Goal: Book appointment/travel/reservation: Book appointment/travel/reservation

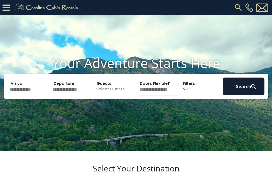
click at [207, 94] on div "Click to Choose" at bounding box center [200, 86] width 41 height 18
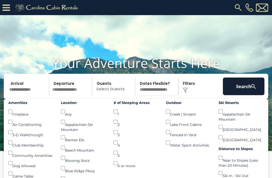
click at [239, 95] on button "Search" at bounding box center [243, 86] width 41 height 18
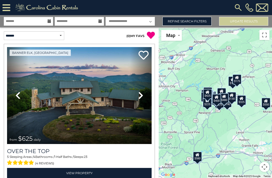
click at [184, 21] on link "Refine Search Filters" at bounding box center [186, 21] width 49 height 9
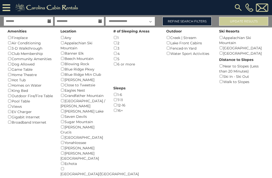
click at [162, 84] on div "Sleeps 1-6 () 7-11 () 12-16 () 16+ ()" at bounding box center [135, 98] width 53 height 29
click at [151, 20] on select "**********" at bounding box center [129, 21] width 49 height 9
click at [177, 7] on div "[PHONE_NUMBER]" at bounding box center [176, 7] width 186 height 15
click at [193, 23] on link "Refine Search Filters" at bounding box center [186, 21] width 49 height 9
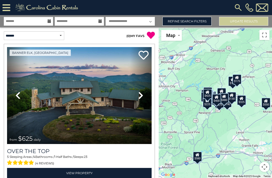
click at [191, 18] on link "Refine Search Filters" at bounding box center [186, 21] width 49 height 9
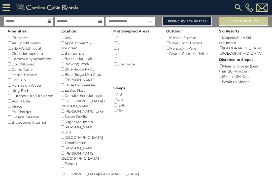
click at [93, 60] on div "Beech Mountain ()" at bounding box center [82, 58] width 45 height 5
click at [91, 59] on div "Beech Mountain ()" at bounding box center [82, 58] width 45 height 5
click at [234, 19] on button "Please Update Results" at bounding box center [243, 21] width 49 height 9
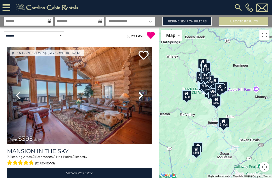
click at [177, 20] on link "Refine Search Filters" at bounding box center [186, 21] width 49 height 9
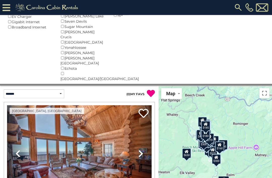
scroll to position [92, 0]
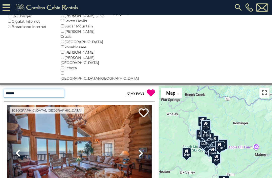
click at [60, 89] on select "**********" at bounding box center [34, 93] width 60 height 9
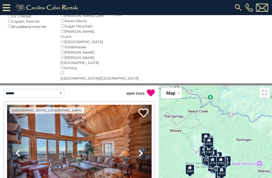
click at [264, 87] on button "Toggle fullscreen view" at bounding box center [264, 92] width 10 height 10
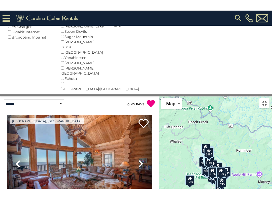
scroll to position [5, 0]
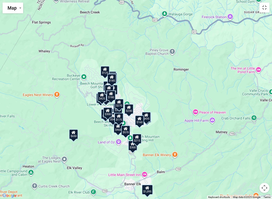
click at [263, 5] on button "Toggle fullscreen view" at bounding box center [264, 8] width 10 height 10
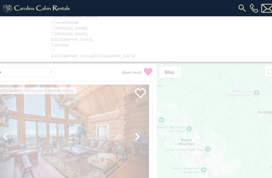
scroll to position [155, 0]
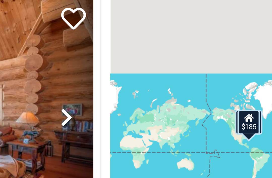
click at [158, 48] on div "$395 $535 $425 $350 $325 $460 $310 $230 $395 $390 $570 $545 $430 $245 $300 $335…" at bounding box center [214, 123] width 113 height 150
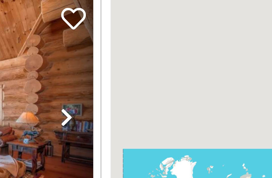
scroll to position [168, 0]
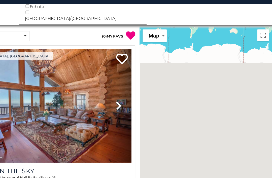
click at [161, 37] on button "Map" at bounding box center [171, 42] width 21 height 11
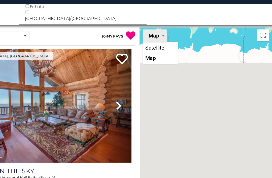
click at [161, 37] on button "Map" at bounding box center [171, 42] width 21 height 11
click at [161, 57] on li "Map" at bounding box center [175, 61] width 29 height 9
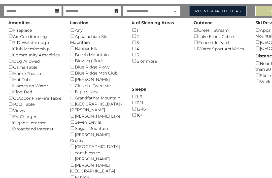
scroll to position [0, 0]
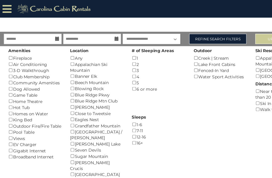
click at [224, 34] on button "Update Results" at bounding box center [243, 33] width 49 height 9
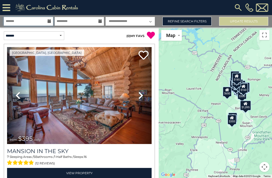
click at [47, 19] on input "text" at bounding box center [28, 21] width 49 height 9
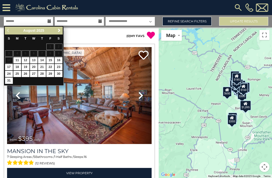
click at [60, 30] on span "Next" at bounding box center [59, 30] width 4 height 4
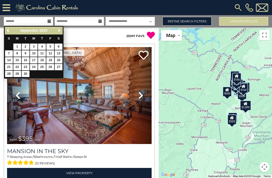
click at [58, 31] on span "Next" at bounding box center [59, 30] width 4 height 4
click at [59, 33] on link "Next" at bounding box center [59, 30] width 6 height 6
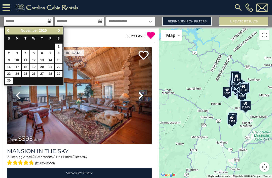
click at [31, 75] on link "26" at bounding box center [34, 74] width 8 height 6
type input "********"
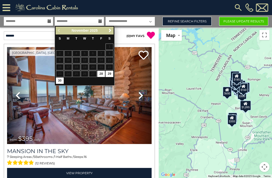
click at [111, 30] on span "Next" at bounding box center [110, 30] width 4 height 4
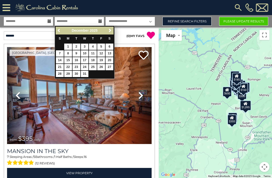
click at [84, 47] on link "3" at bounding box center [85, 46] width 8 height 6
type input "*******"
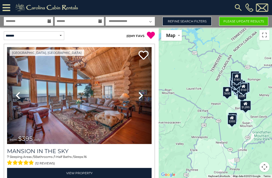
click at [243, 19] on button "Please Update Results" at bounding box center [243, 21] width 49 height 9
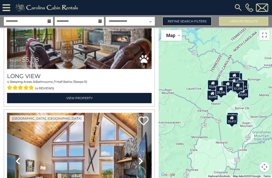
scroll to position [778, 0]
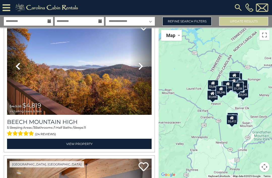
click at [182, 20] on link "Refine Search Filters" at bounding box center [186, 21] width 49 height 9
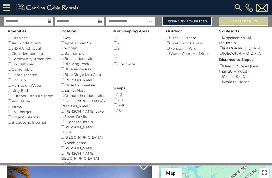
scroll to position [1010, 0]
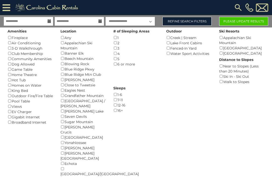
click at [158, 92] on div "1-6 ()" at bounding box center [135, 94] width 45 height 5
click at [232, 20] on button "Please Update Results" at bounding box center [243, 21] width 49 height 9
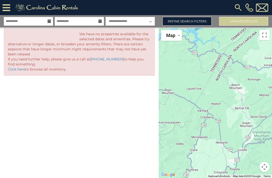
click at [185, 21] on link "Refine Search Filters" at bounding box center [186, 21] width 49 height 9
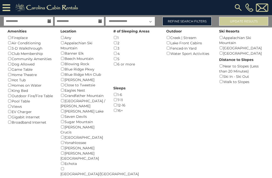
click at [120, 58] on div "5 ()" at bounding box center [135, 58] width 45 height 5
click at [187, 23] on link "Refine Search Filters" at bounding box center [186, 21] width 49 height 9
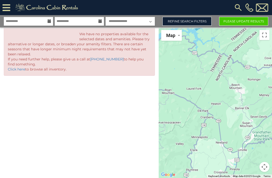
click at [234, 23] on button "Please Update Results" at bounding box center [243, 21] width 49 height 9
click at [183, 19] on link "Refine Search Filters" at bounding box center [186, 21] width 49 height 9
